Goal: Navigation & Orientation: Go to known website

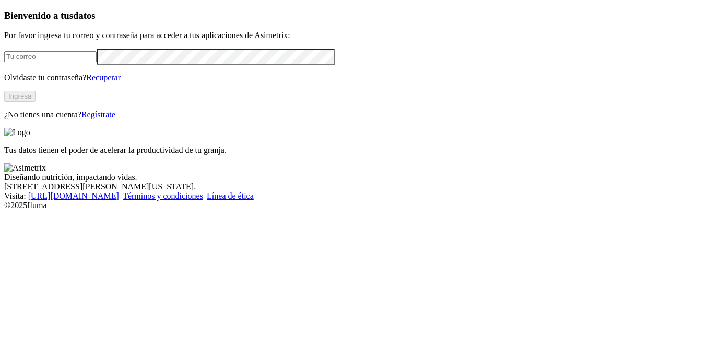
type input "[PERSON_NAME][EMAIL_ADDRESS][PERSON_NAME][DOMAIN_NAME]"
drag, startPoint x: 0, startPoint y: 0, endPoint x: 125, endPoint y: 137, distance: 185.1
click at [35, 102] on button "Ingresa" at bounding box center [19, 96] width 31 height 11
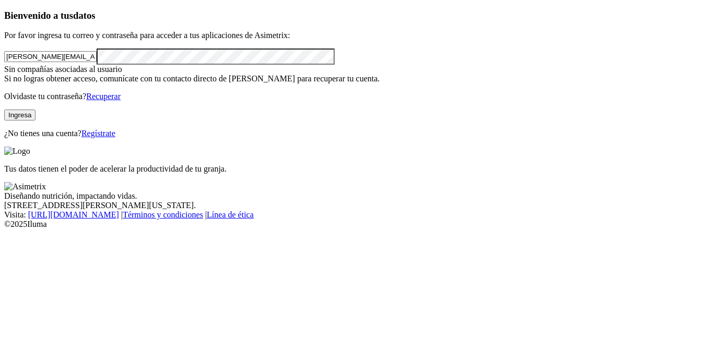
click at [267, 139] on div "Bienvenido a tus datos Por favor ingresa tu correo y contraseña para acceder a …" at bounding box center [354, 74] width 701 height 129
click at [35, 121] on button "Ingresa" at bounding box center [19, 115] width 31 height 11
click at [30, 139] on div "Bienvenido a tus datos Por favor ingresa tu correo y contraseña para acceder a …" at bounding box center [354, 74] width 701 height 129
click at [35, 121] on button "Ingresa" at bounding box center [19, 115] width 31 height 11
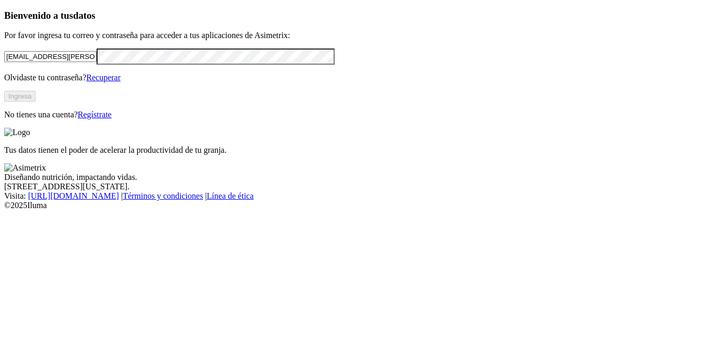
click at [97, 62] on input "[EMAIL_ADDRESS][PERSON_NAME][DOMAIN_NAME]" at bounding box center [50, 56] width 92 height 11
click at [97, 62] on input "[PERSON_NAME][EMAIL_ADDRESS][PERSON_NAME][DOMAIN_NAME]" at bounding box center [50, 56] width 92 height 11
type input "diego.delatorre@premexcorp.com"
click at [35, 102] on button "Ingresa" at bounding box center [19, 96] width 31 height 11
